Goal: Task Accomplishment & Management: Use online tool/utility

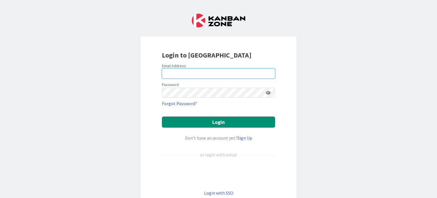
click at [187, 77] on input "email" at bounding box center [218, 73] width 113 height 10
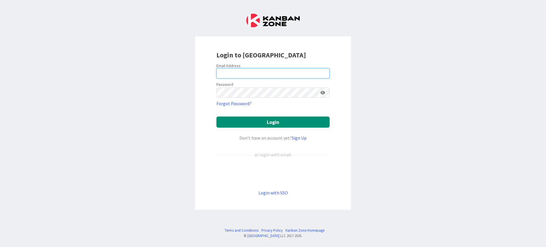
drag, startPoint x: 422, startPoint y: 1, endPoint x: 279, endPoint y: 70, distance: 159.4
click at [279, 70] on input "email" at bounding box center [273, 73] width 113 height 10
type input "[EMAIL_ADDRESS][DOMAIN_NAME]"
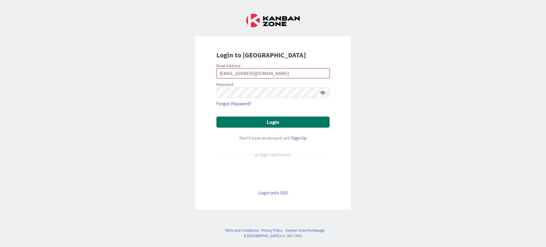
click at [256, 125] on button "Login" at bounding box center [273, 122] width 113 height 11
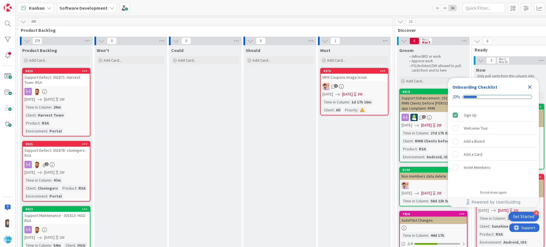
click at [437, 87] on icon "Close Checklist" at bounding box center [530, 87] width 7 height 7
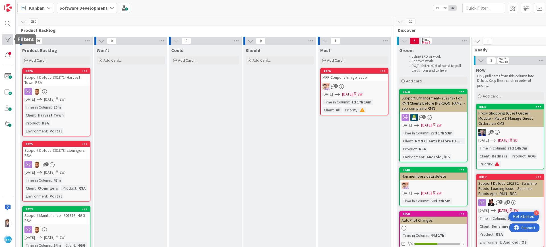
click at [6, 44] on div at bounding box center [7, 39] width 11 height 11
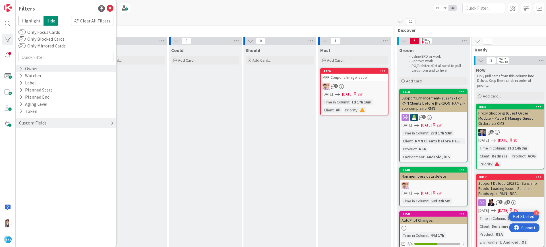
click at [22, 69] on icon at bounding box center [21, 68] width 4 height 5
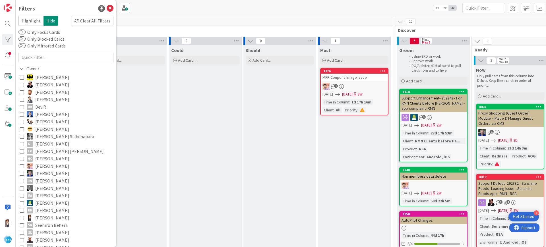
click at [22, 197] on icon at bounding box center [22, 218] width 4 height 4
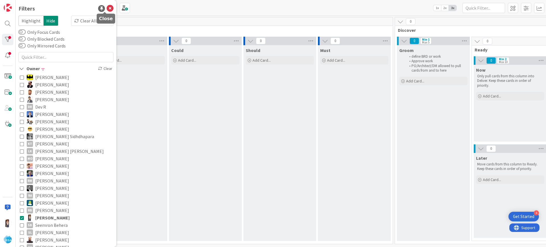
click at [107, 10] on icon at bounding box center [110, 8] width 7 height 7
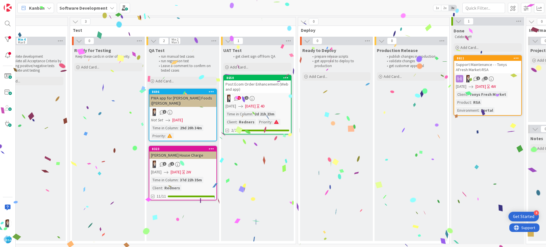
scroll to position [0, 861]
